Goal: Check status

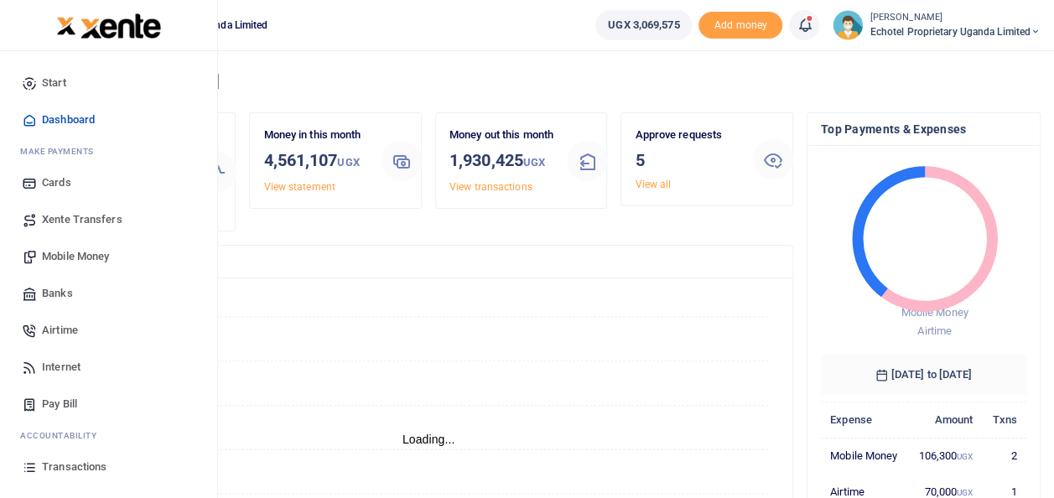
scroll to position [13, 13]
click at [70, 463] on span "Transactions" at bounding box center [74, 467] width 65 height 17
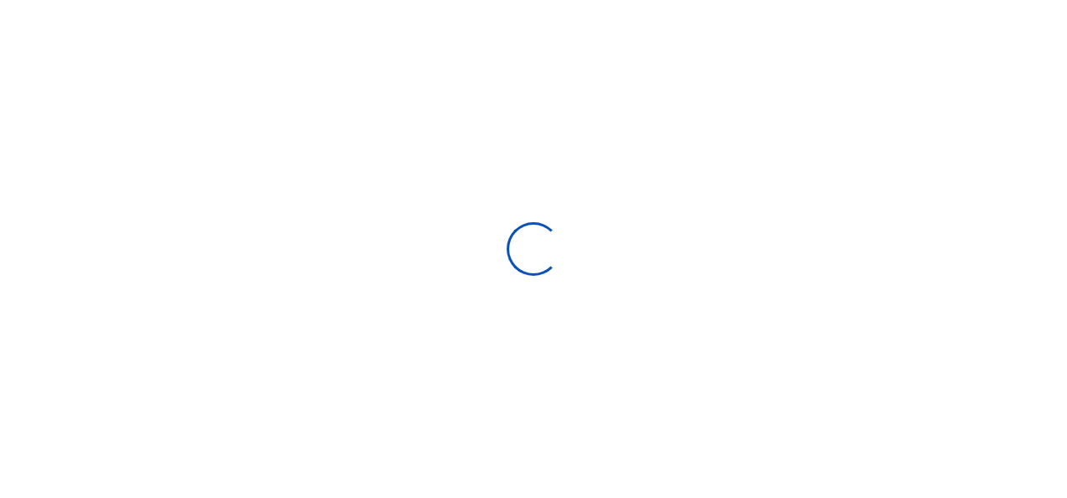
select select
type input "[DATE] - [DATE]"
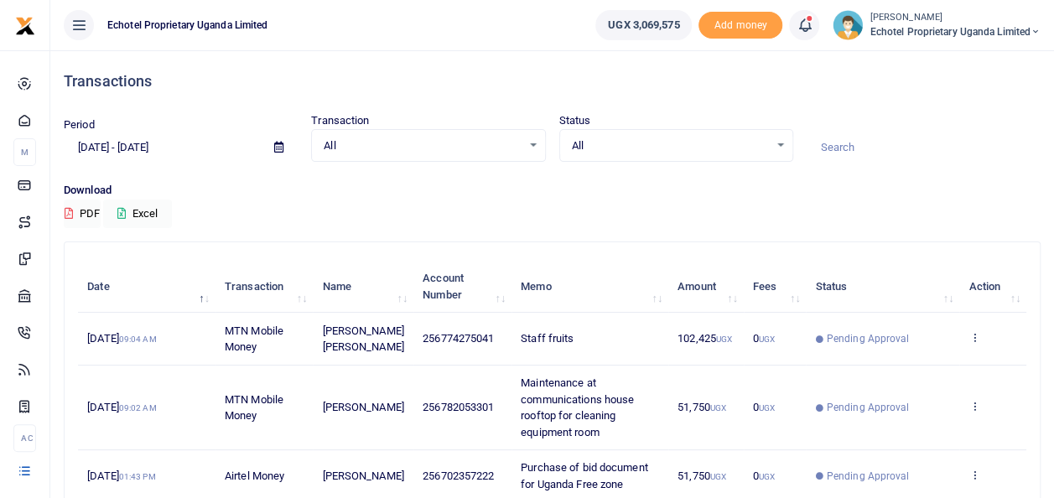
drag, startPoint x: 784, startPoint y: 143, endPoint x: 738, endPoint y: 167, distance: 51.0
click at [783, 145] on div "All Select an option..." at bounding box center [676, 146] width 232 height 18
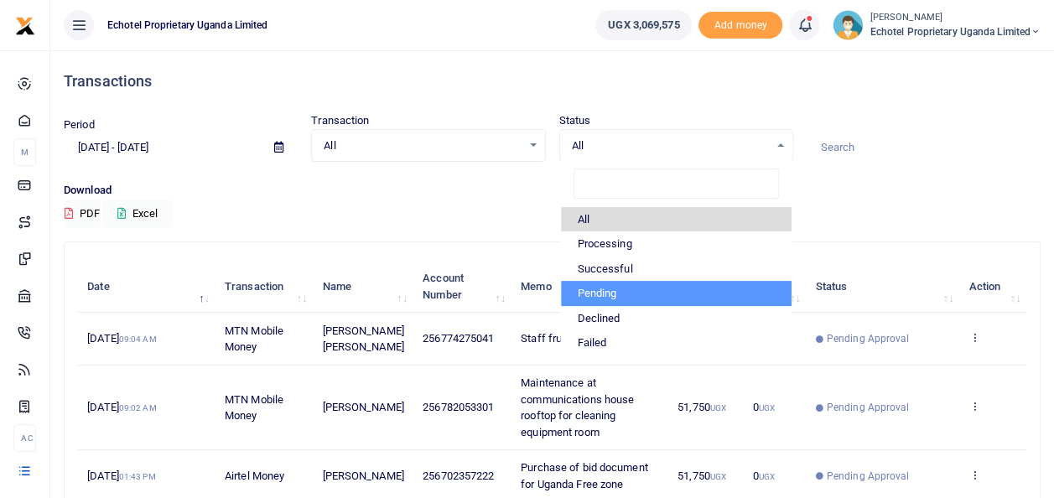
click at [596, 288] on li "Pending" at bounding box center [676, 293] width 231 height 25
select select "PENDING"
